Goal: Navigation & Orientation: Find specific page/section

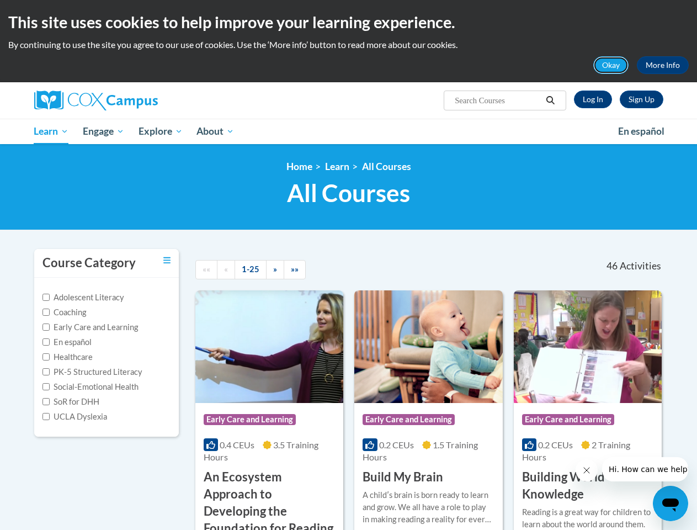
click at [612, 65] on button "Okay" at bounding box center [610, 65] width 35 height 18
click at [551, 178] on h1 "All Courses All Courses" at bounding box center [348, 192] width 629 height 29
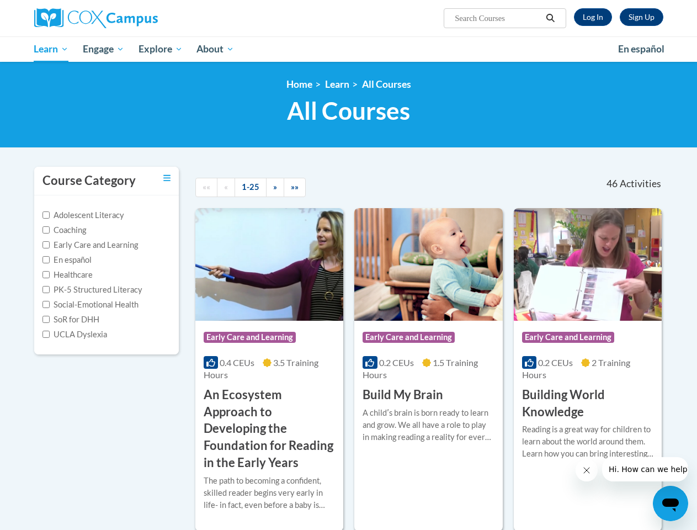
click at [104, 131] on div "<en>Home</en><fr>Accueil</fr><de>Zuhause</de><it>Casa</it><es>Casa</es><pt>Casa…" at bounding box center [348, 105] width 697 height 86
click at [161, 131] on div "<en>Home</en><fr>Accueil</fr><de>Zuhause</de><it>Casa</it><es>Casa</es><pt>Casa…" at bounding box center [348, 105] width 697 height 86
click at [586, 470] on icon "Close message from company" at bounding box center [586, 471] width 6 height 6
click at [645, 469] on span "Hi. How can we help?" at bounding box center [649, 469] width 83 height 9
click at [671, 503] on icon "Open messaging window" at bounding box center [670, 504] width 17 height 13
